Goal: Find specific page/section: Find specific page/section

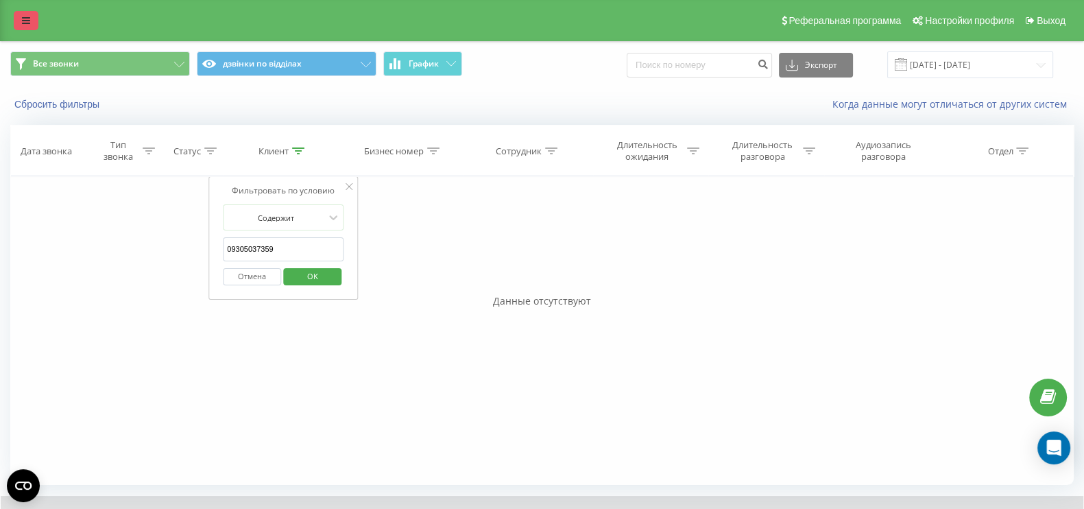
drag, startPoint x: 0, startPoint y: 0, endPoint x: 29, endPoint y: 27, distance: 39.8
click at [29, 27] on link at bounding box center [26, 20] width 25 height 19
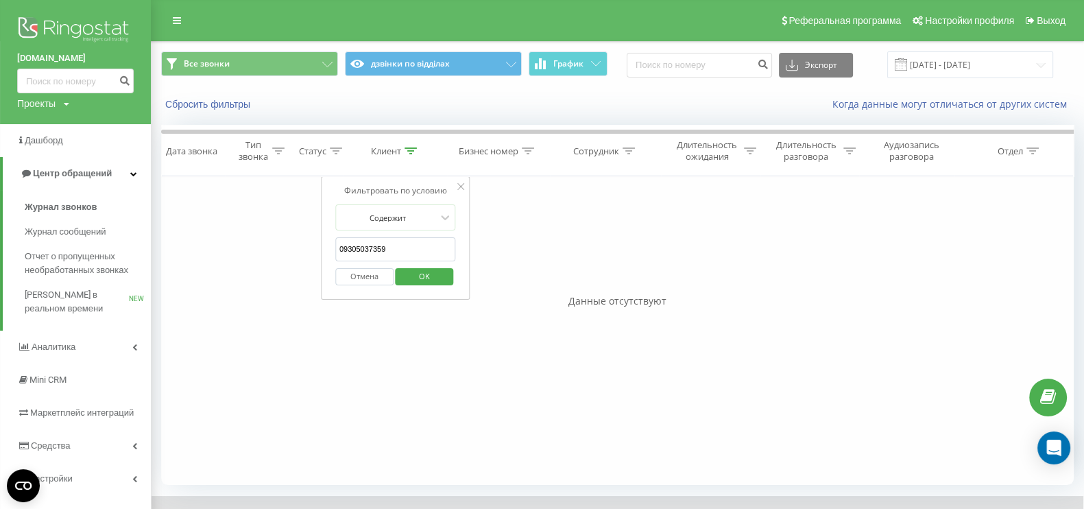
click at [61, 30] on img at bounding box center [75, 31] width 117 height 34
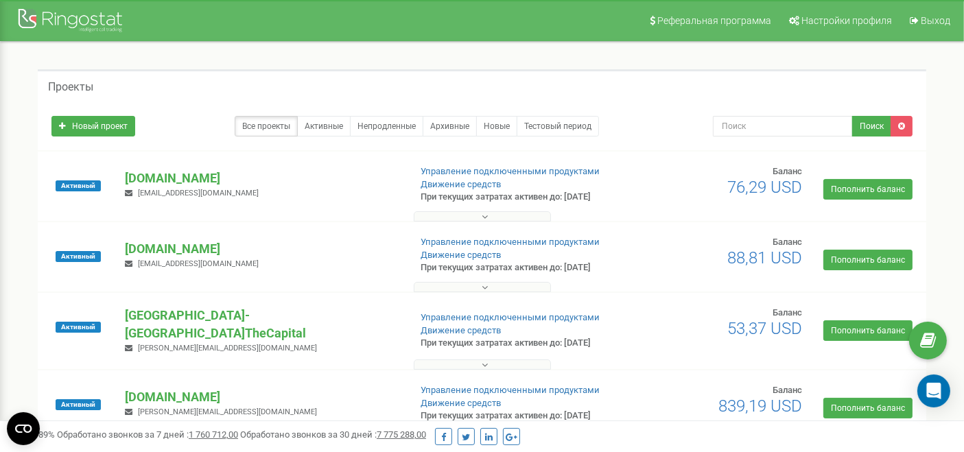
click at [204, 178] on p "[DOMAIN_NAME]" at bounding box center [261, 178] width 273 height 18
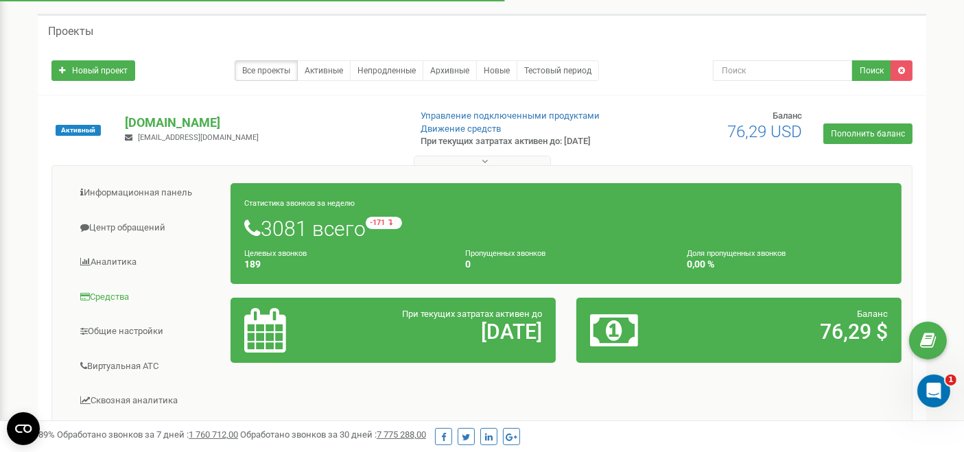
scroll to position [76, 0]
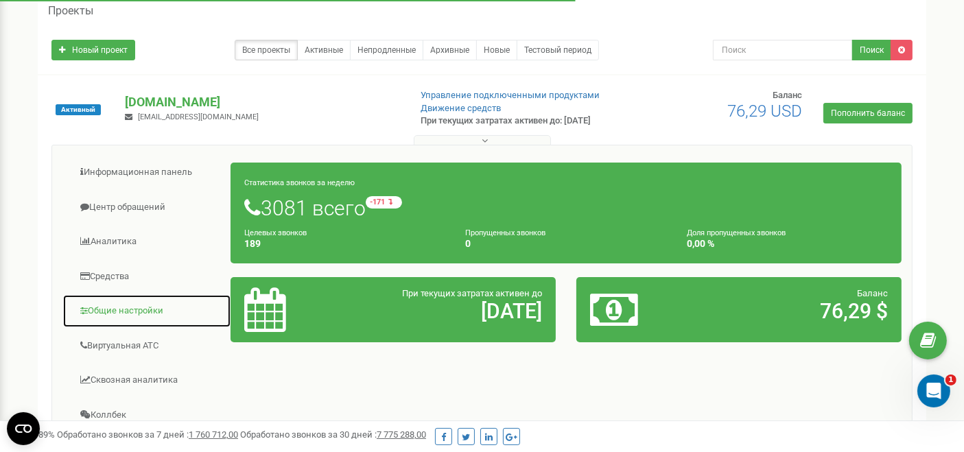
click at [125, 307] on link "Общие настройки" at bounding box center [146, 311] width 169 height 34
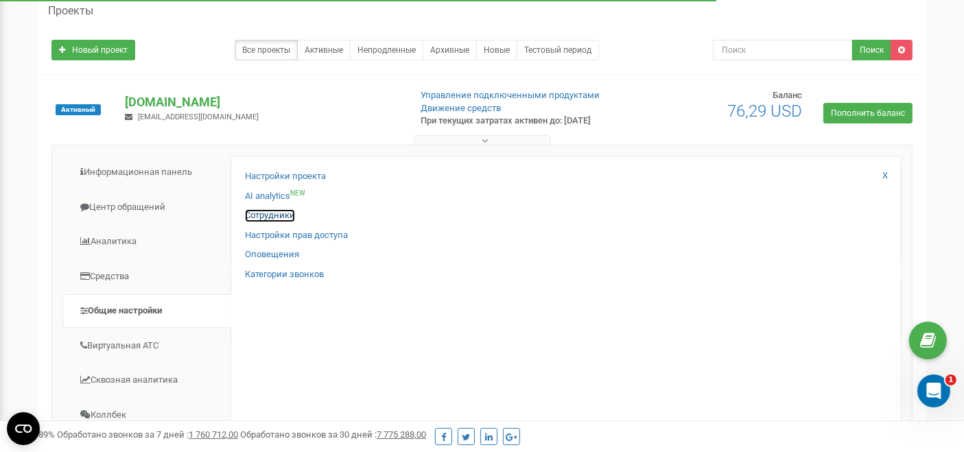
click at [263, 216] on link "Сотрудники" at bounding box center [270, 215] width 50 height 13
